Goal: Find specific page/section: Find specific page/section

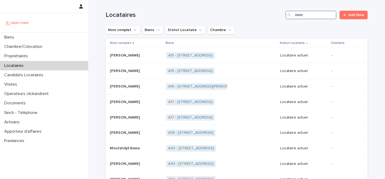
click at [315, 13] on input "Search" at bounding box center [311, 15] width 51 height 9
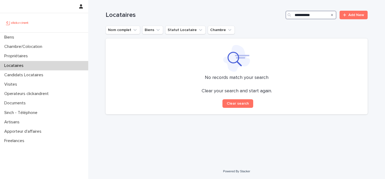
type input "**********"
